Goal: Navigation & Orientation: Find specific page/section

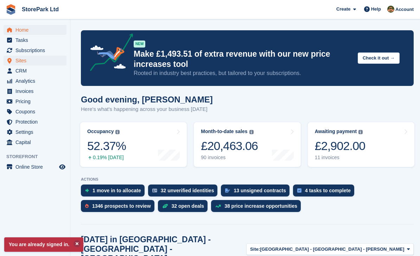
click at [16, 64] on span "Sites" at bounding box center [36, 61] width 42 height 10
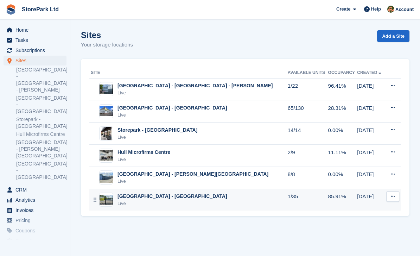
click at [129, 200] on div "Live" at bounding box center [173, 203] width 110 height 7
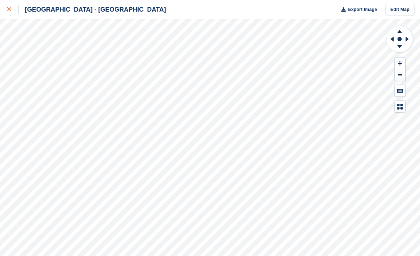
click at [11, 8] on icon at bounding box center [9, 9] width 4 height 4
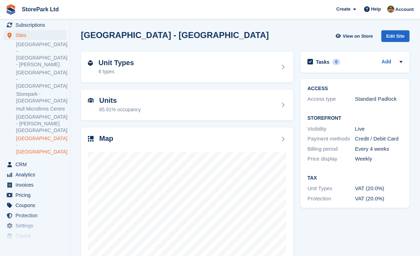
scroll to position [27, 0]
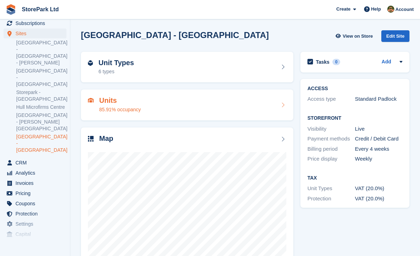
click at [102, 107] on div "85.91% occupancy" at bounding box center [120, 109] width 42 height 7
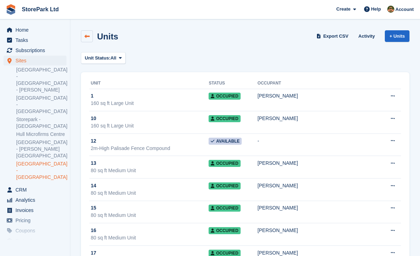
click at [86, 36] on icon at bounding box center [86, 36] width 5 height 5
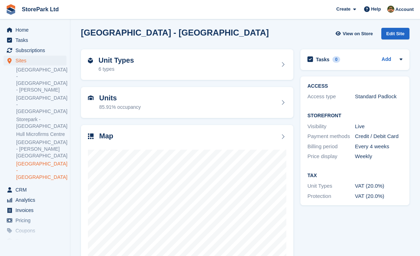
scroll to position [21, 0]
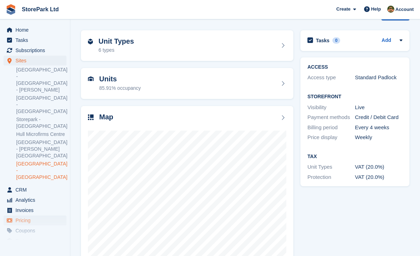
click at [21, 215] on span "Pricing" at bounding box center [36, 220] width 42 height 10
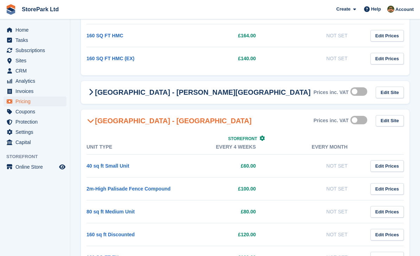
scroll to position [1357, 0]
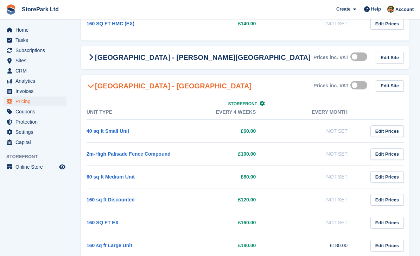
click at [223, 201] on td "£120.00" at bounding box center [224, 199] width 92 height 23
